Goal: Task Accomplishment & Management: Manage account settings

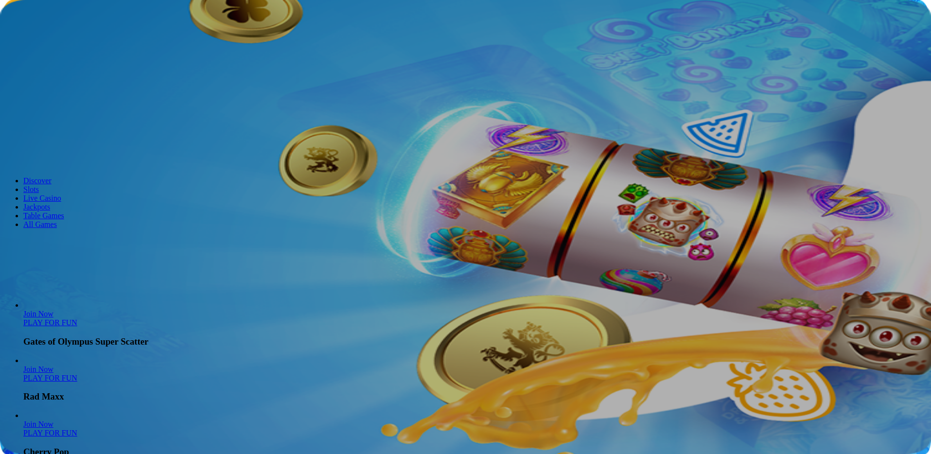
click at [52, 39] on span "Log in" at bounding box center [50, 35] width 17 height 7
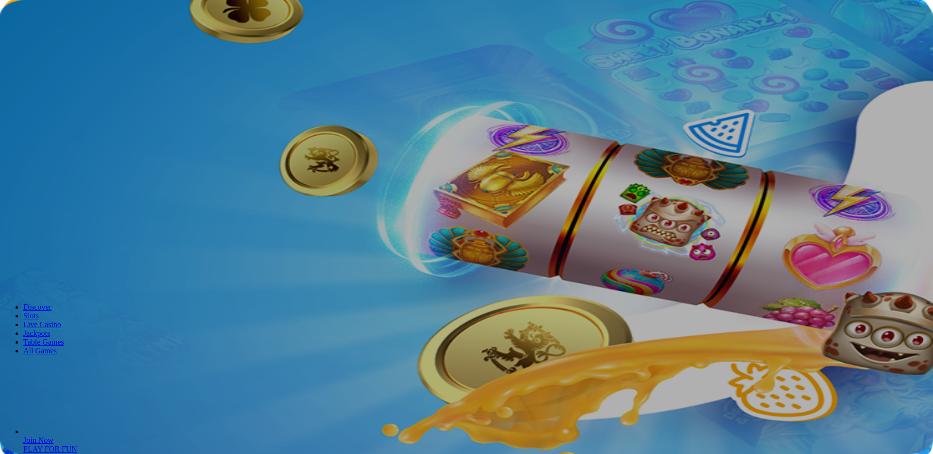
type input "**********"
click at [26, 197] on span "Log In" at bounding box center [17, 200] width 18 height 7
click at [26, 222] on span "Log In" at bounding box center [17, 225] width 18 height 7
click at [8, 218] on span "eye icon" at bounding box center [8, 218] width 0 height 0
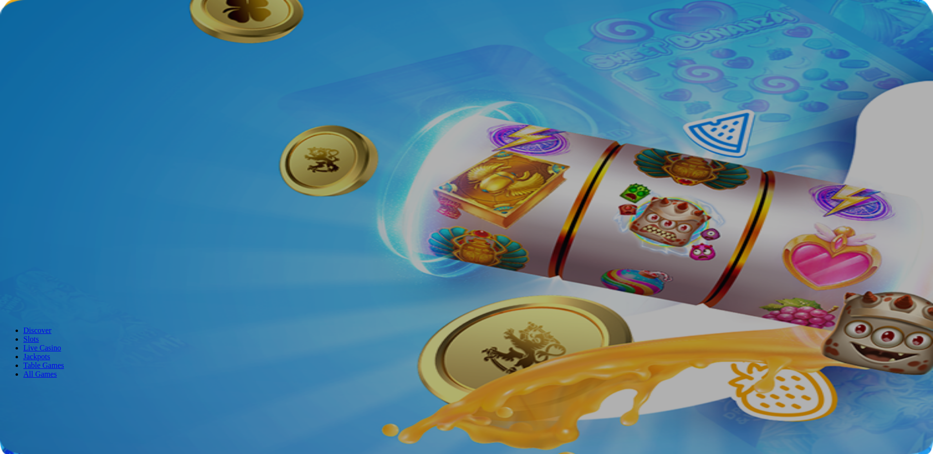
click at [8, 218] on span "eye-hide icon" at bounding box center [8, 218] width 0 height 0
click at [8, 218] on span "eye icon" at bounding box center [8, 218] width 0 height 0
click at [101, 139] on div "**********" at bounding box center [466, 122] width 925 height 237
click at [8, 218] on span "eye-hide icon" at bounding box center [8, 218] width 0 height 0
click at [35, 39] on span "Join Now" at bounding box center [21, 35] width 27 height 7
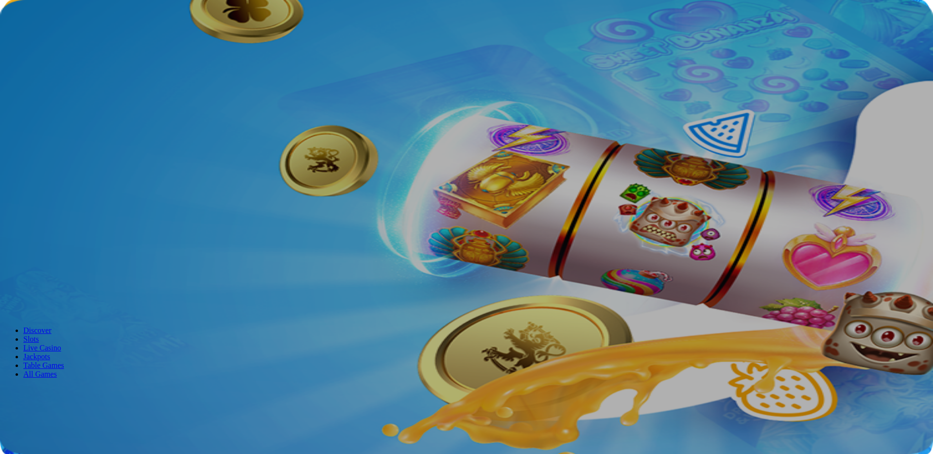
click at [104, 220] on button "Forgot your password?" at bounding box center [67, 225] width 74 height 10
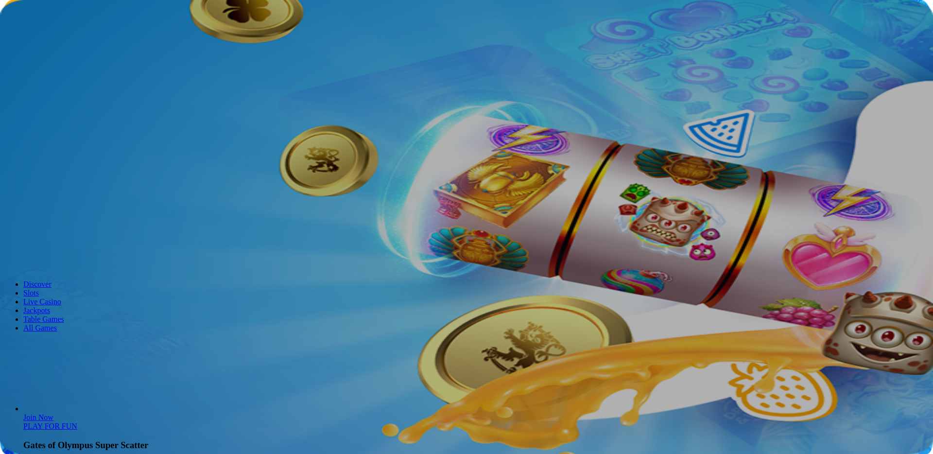
type input "**********"
click at [32, 184] on button "Submit" at bounding box center [18, 189] width 28 height 10
click at [59, 28] on img "Primary" at bounding box center [33, 16] width 58 height 24
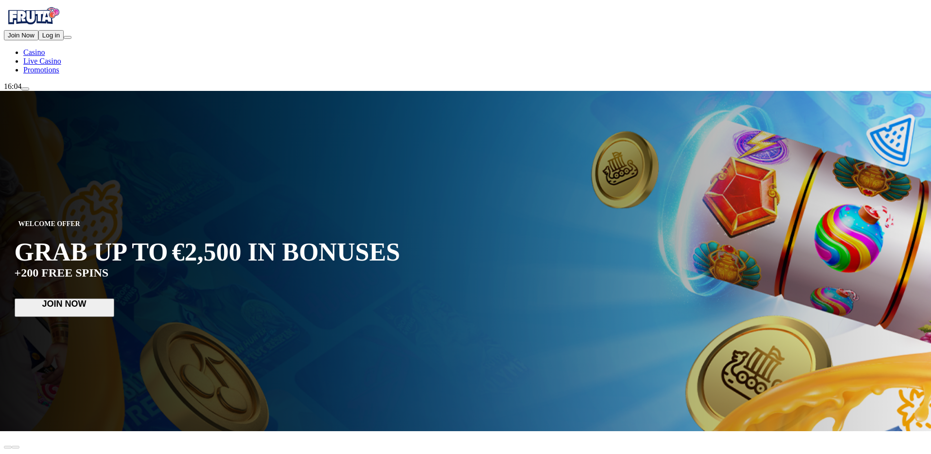
click at [60, 39] on span "Log in" at bounding box center [50, 35] width 17 height 7
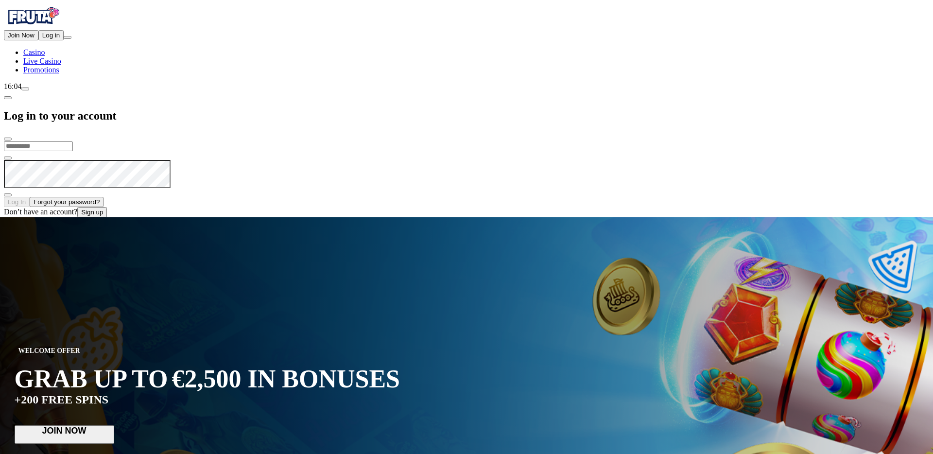
type input "**********"
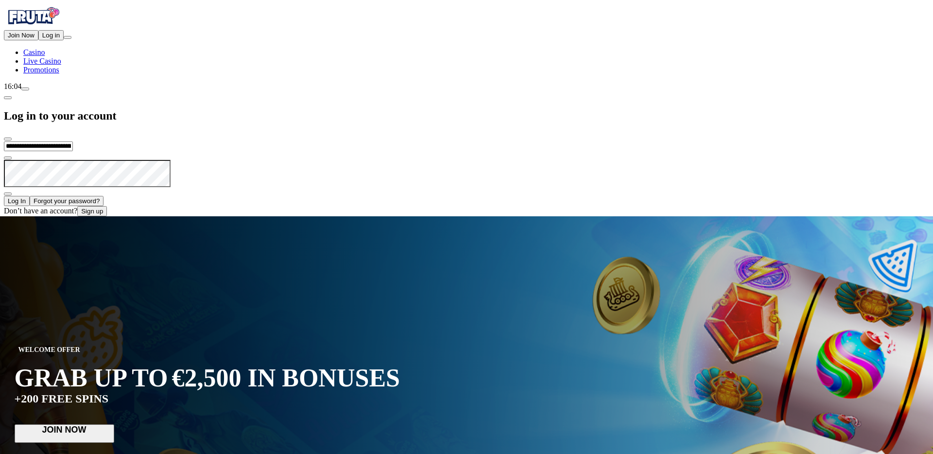
click at [8, 194] on span "eye icon" at bounding box center [8, 194] width 0 height 0
click at [8, 194] on span "eye-hide icon" at bounding box center [8, 194] width 0 height 0
click at [26, 197] on span "Log In" at bounding box center [17, 200] width 18 height 7
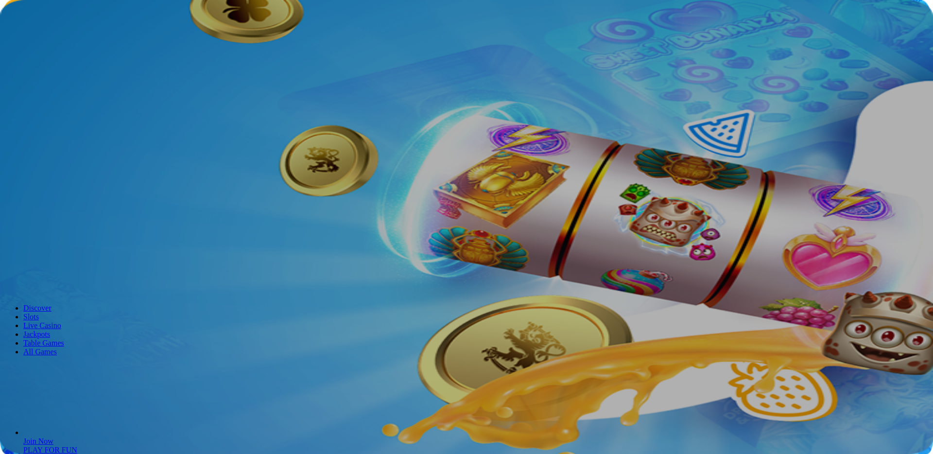
click at [8, 172] on span "eye icon" at bounding box center [8, 172] width 0 height 0
click at [8, 172] on span "eye-hide icon" at bounding box center [8, 172] width 0 height 0
click at [8, 172] on span "eye icon" at bounding box center [8, 172] width 0 height 0
click at [220, 141] on form "Password doesn't match Reset Password" at bounding box center [466, 184] width 925 height 87
click at [90, 40] on div "Join Now Log in Casino Live Casino Promotions 16:03 Reset password? Password do…" at bounding box center [466, 116] width 925 height 224
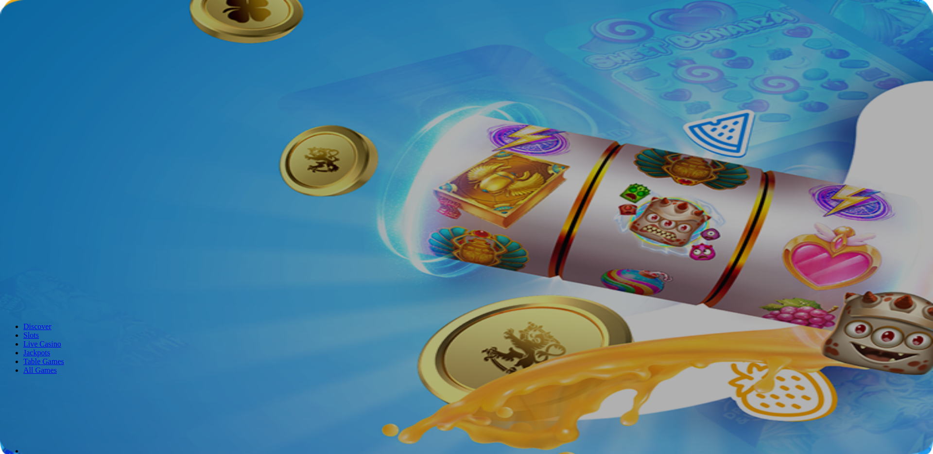
click at [178, 226] on div "This field is required Password doesn't match Reset Password" at bounding box center [466, 189] width 925 height 96
click at [209, 154] on div "Password doesn't match Reset Password" at bounding box center [466, 184] width 925 height 87
click at [8, 207] on span "eye icon" at bounding box center [8, 207] width 0 height 0
click at [55, 210] on span "Reset Password" at bounding box center [31, 213] width 47 height 7
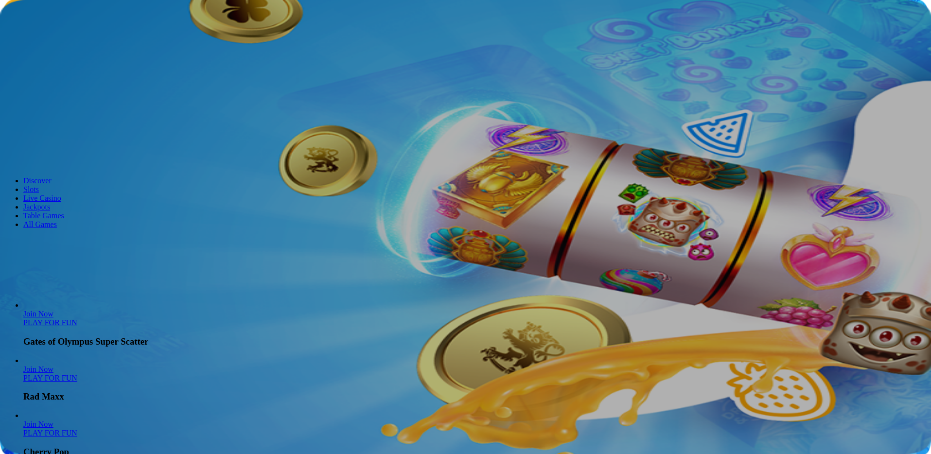
click at [58, 40] on button "Log in" at bounding box center [50, 35] width 25 height 10
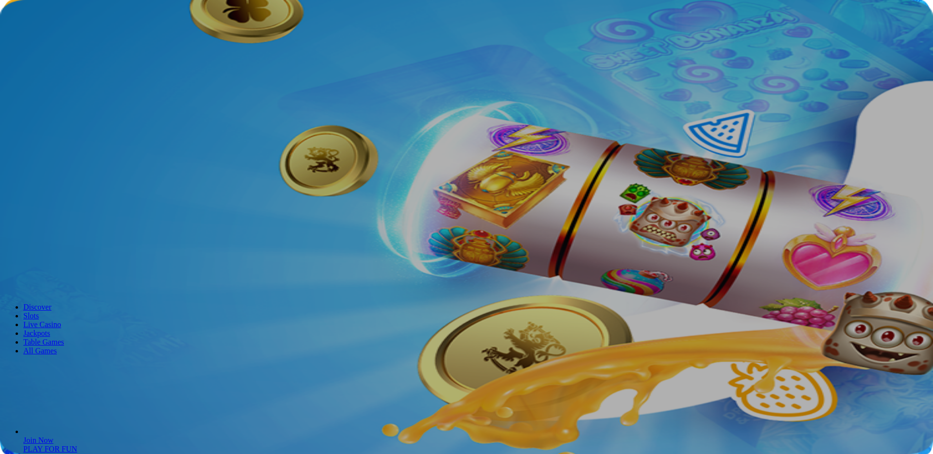
type input "**********"
click at [30, 196] on button "Log In" at bounding box center [17, 201] width 26 height 10
